Goal: Task Accomplishment & Management: Manage account settings

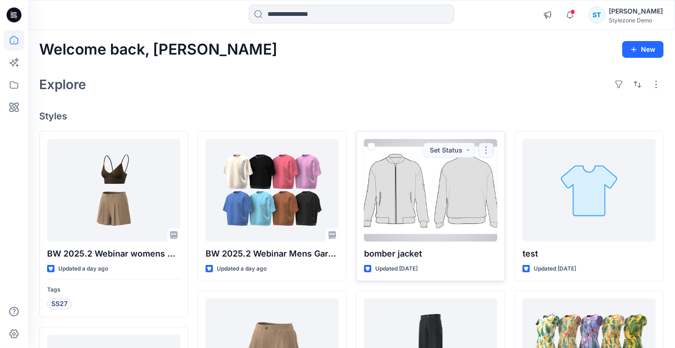
click at [488, 149] on button "button" at bounding box center [485, 150] width 15 height 15
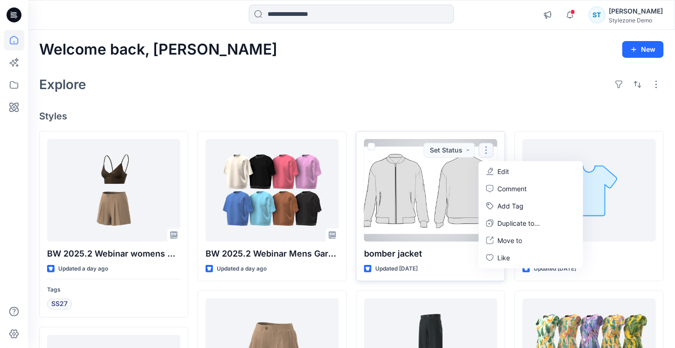
click at [493, 164] on button "Edit" at bounding box center [530, 171] width 101 height 17
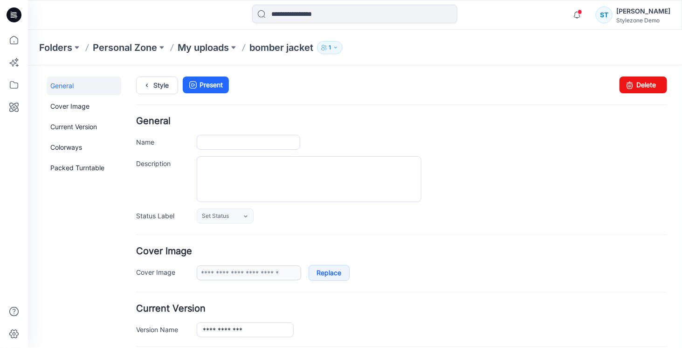
type input "**********"
type input "*******"
drag, startPoint x: 625, startPoint y: 84, endPoint x: 401, endPoint y: 92, distance: 223.7
click at [625, 84] on icon at bounding box center [628, 84] width 13 height 17
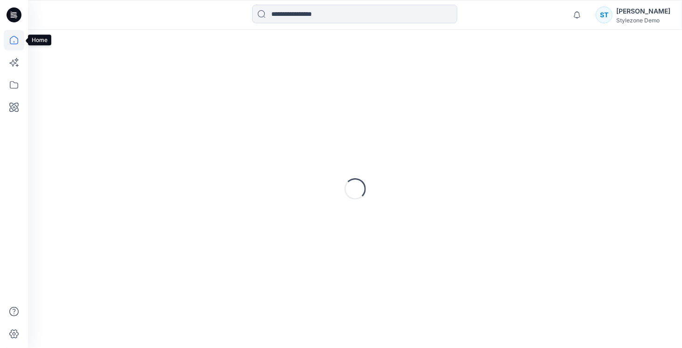
click at [17, 39] on icon at bounding box center [14, 40] width 20 height 20
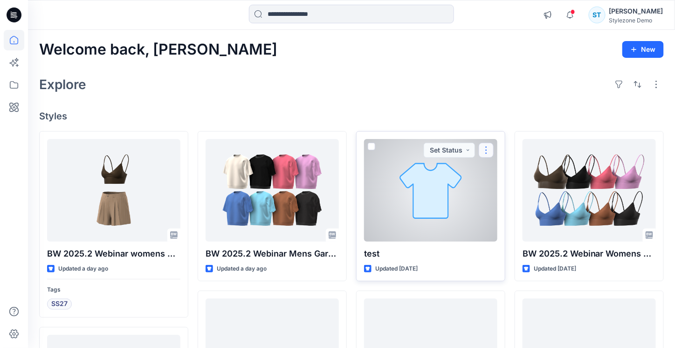
click at [487, 145] on button "button" at bounding box center [485, 150] width 15 height 15
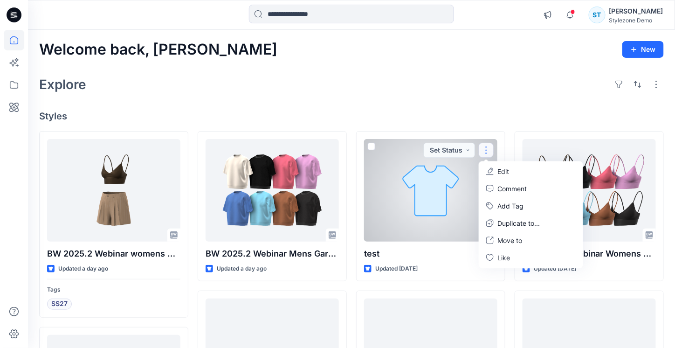
click at [496, 173] on button "Edit" at bounding box center [530, 171] width 101 height 17
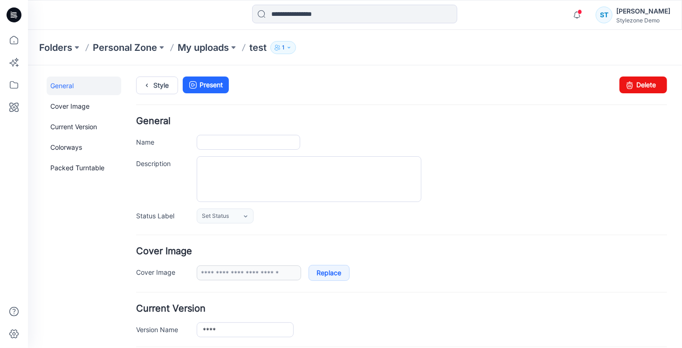
type input "****"
type input "**********"
click at [634, 81] on link "Delete" at bounding box center [643, 84] width 48 height 17
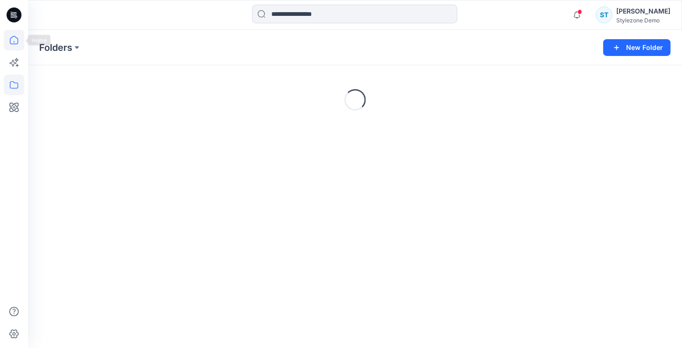
click at [9, 40] on icon at bounding box center [14, 40] width 20 height 20
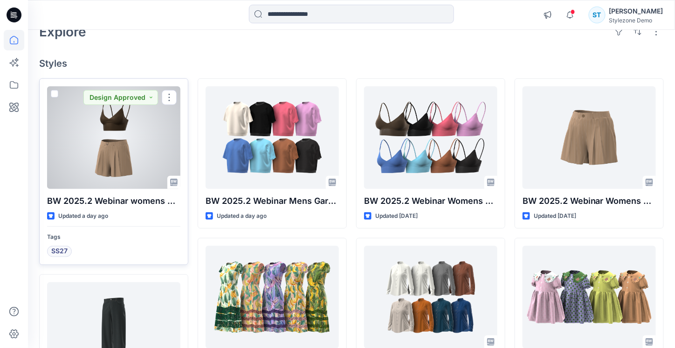
scroll to position [47, 0]
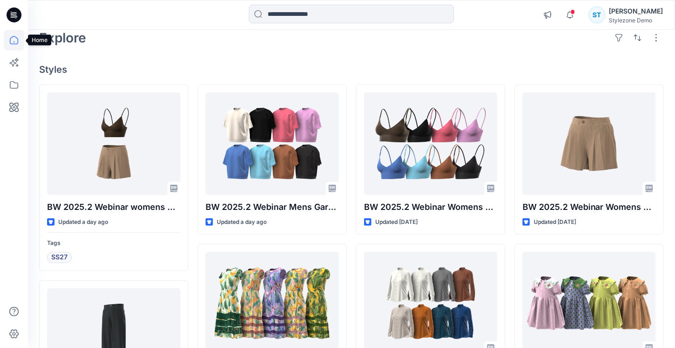
click at [15, 46] on icon at bounding box center [14, 40] width 20 height 20
click at [13, 43] on icon at bounding box center [14, 40] width 20 height 20
click at [14, 81] on icon at bounding box center [14, 85] width 20 height 20
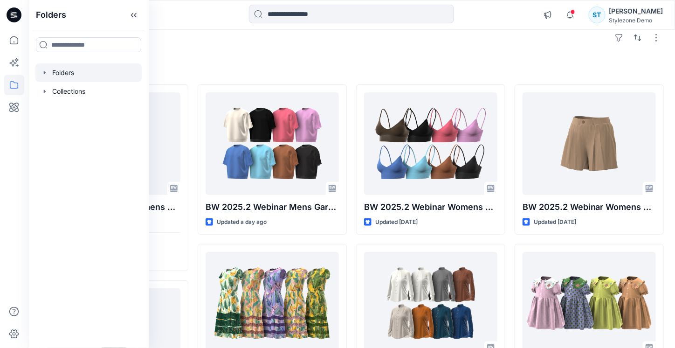
click at [45, 75] on icon "button" at bounding box center [44, 72] width 7 height 7
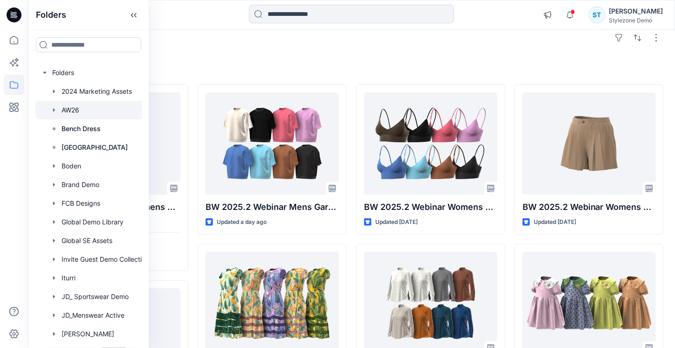
click at [51, 109] on icon "button" at bounding box center [53, 109] width 7 height 7
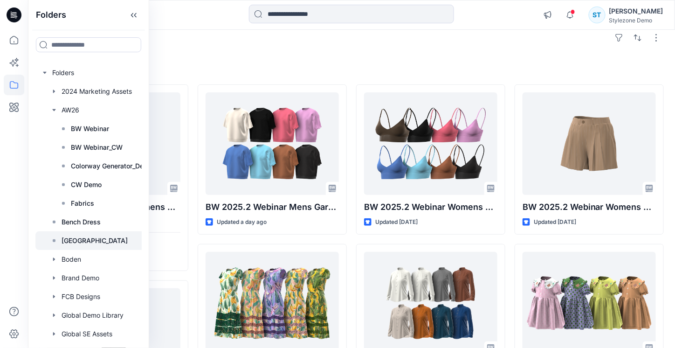
click at [98, 239] on p "Block Library" at bounding box center [94, 240] width 66 height 11
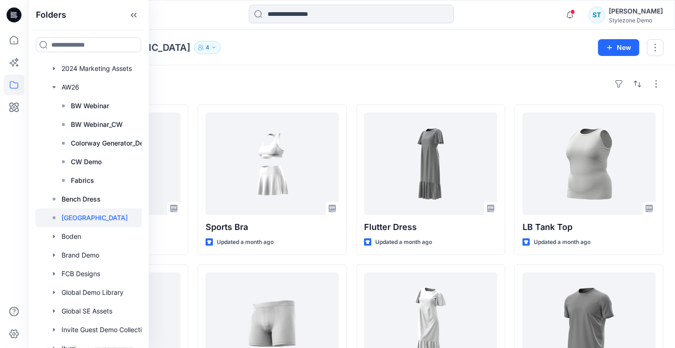
scroll to position [93, 0]
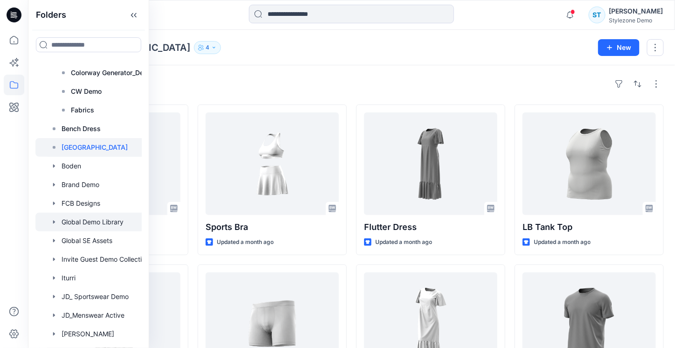
click at [56, 220] on icon "button" at bounding box center [53, 221] width 7 height 7
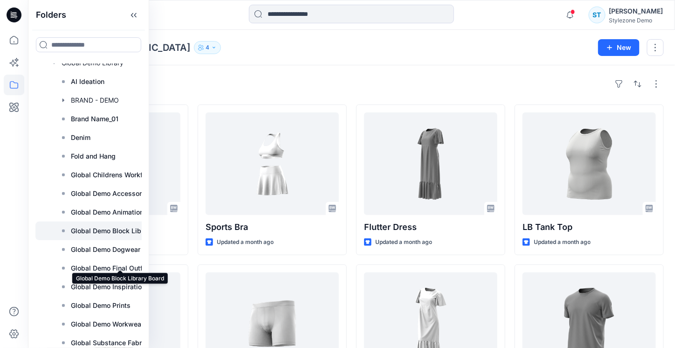
scroll to position [279, 0]
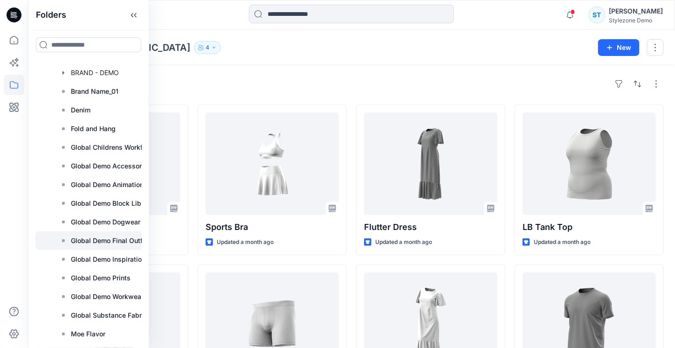
click at [111, 245] on p "Global Demo Final Outfits" at bounding box center [111, 240] width 80 height 11
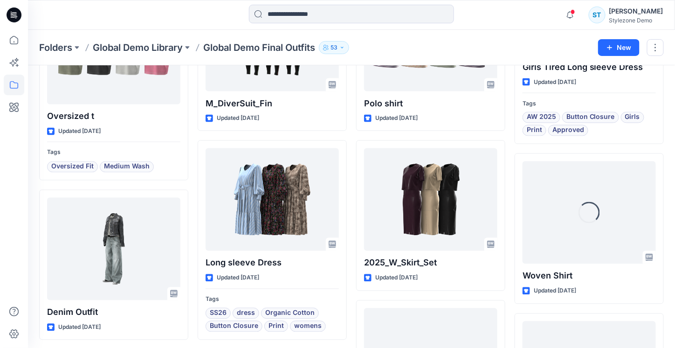
scroll to position [494, 0]
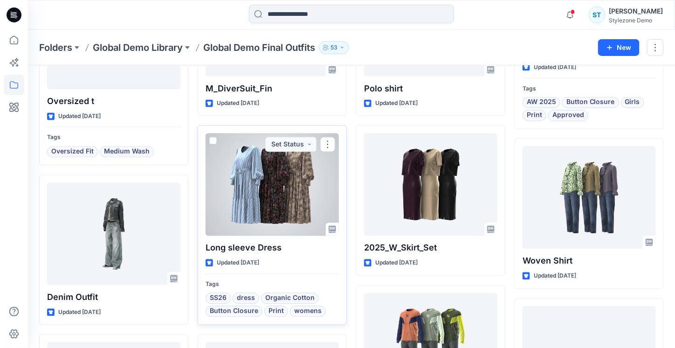
click at [249, 204] on div at bounding box center [271, 184] width 133 height 102
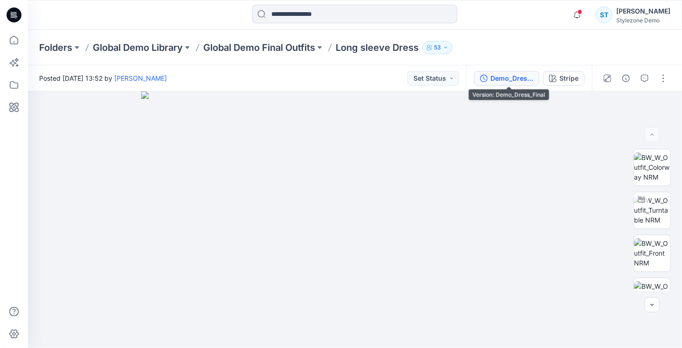
click at [521, 80] on div "Demo_Dress_Final" at bounding box center [511, 78] width 43 height 10
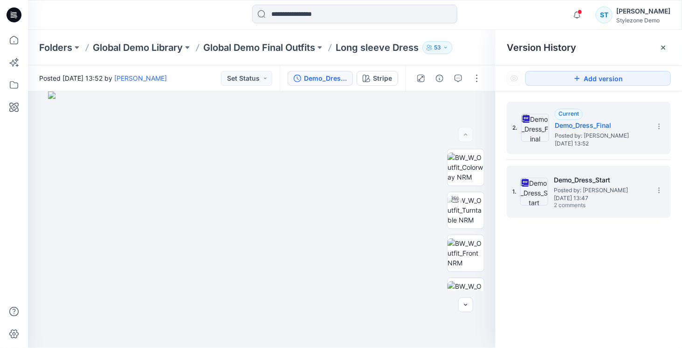
click at [566, 179] on h5 "Demo_Dress_Start" at bounding box center [599, 179] width 93 height 11
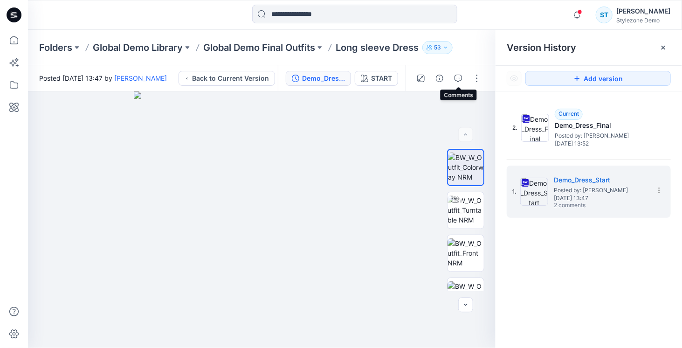
click at [465, 77] on div at bounding box center [448, 78] width 86 height 26
click at [464, 77] on button "button" at bounding box center [457, 78] width 15 height 15
